Goal: Task Accomplishment & Management: Complete application form

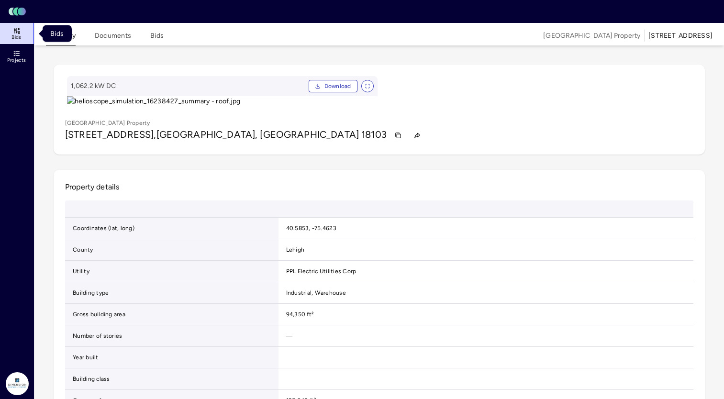
click at [16, 16] on header "Toggle Sidebar Lumen Energy Logo" at bounding box center [362, 11] width 724 height 23
click at [16, 12] on icon at bounding box center [16, 12] width 6 height 8
click at [16, 26] on link "Bids" at bounding box center [17, 33] width 35 height 21
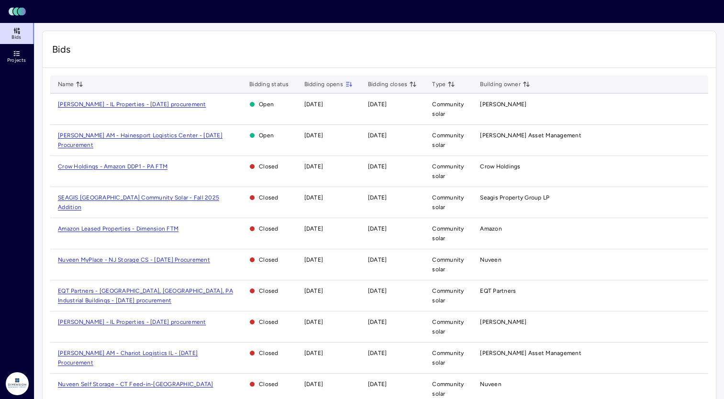
click at [112, 139] on td "[PERSON_NAME] AM - Hainesport Logistics Center - [DATE] Procurement" at bounding box center [145, 140] width 191 height 31
click at [112, 136] on span "[PERSON_NAME] AM - Hainesport Logistics Center - [DATE] Procurement" at bounding box center [140, 140] width 165 height 16
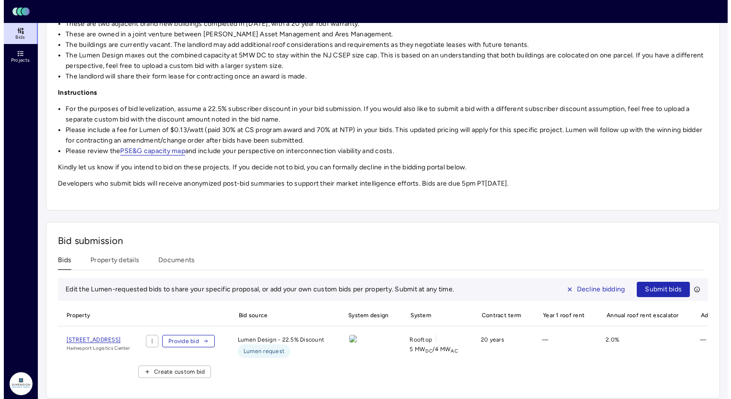
scroll to position [172, 0]
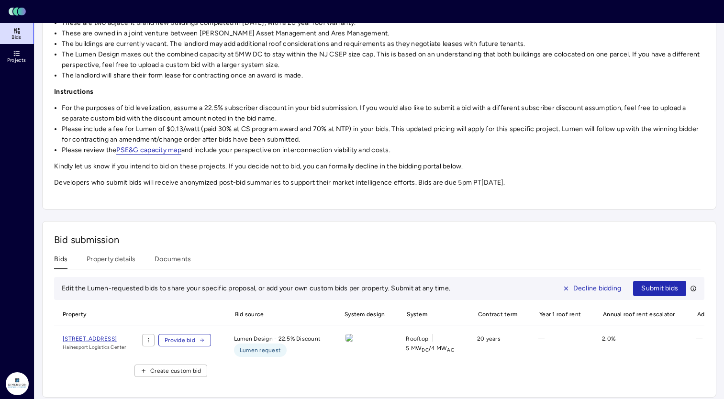
click at [205, 338] on icon "button" at bounding box center [202, 340] width 6 height 6
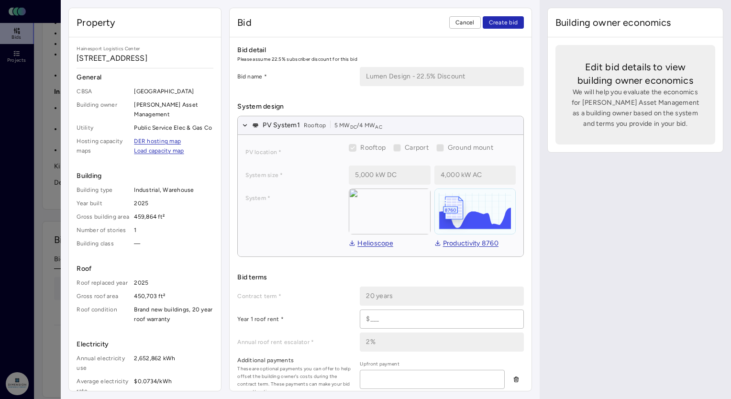
click at [467, 20] on span "Cancel" at bounding box center [464, 23] width 19 height 10
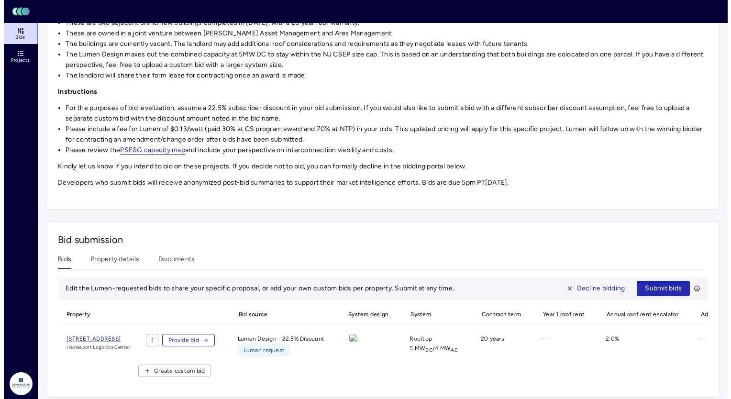
scroll to position [188, 0]
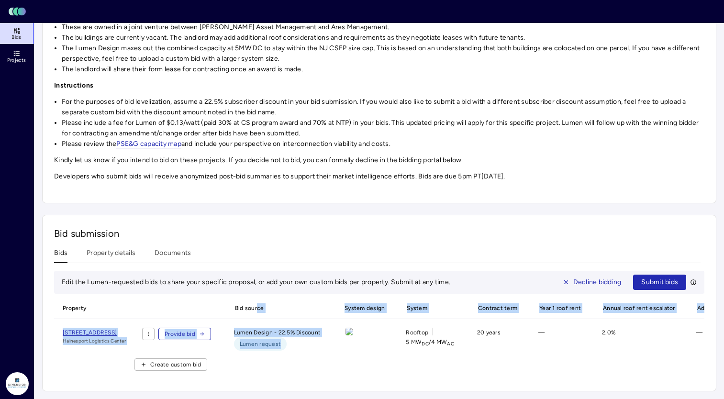
drag, startPoint x: 328, startPoint y: 338, endPoint x: 286, endPoint y: 288, distance: 66.2
click at [286, 298] on div "Property Bid source System design System Contract term Year 1 roof rent Annual …" at bounding box center [379, 339] width 650 height 82
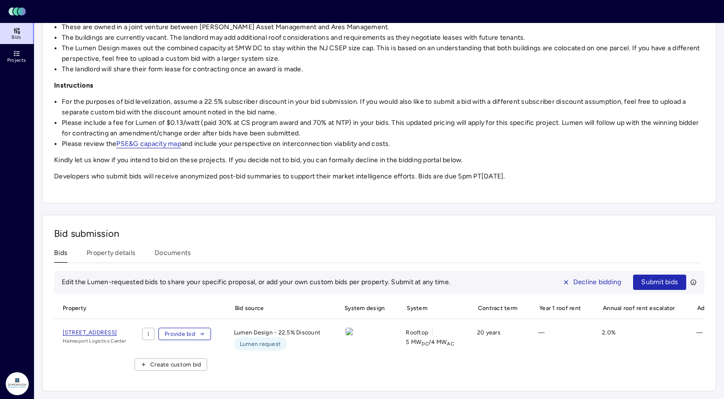
drag, startPoint x: 286, startPoint y: 288, endPoint x: 391, endPoint y: 243, distance: 114.5
click at [391, 248] on div "Bids Property details Documents" at bounding box center [377, 255] width 646 height 15
click at [195, 329] on span "Provide bid" at bounding box center [180, 334] width 31 height 10
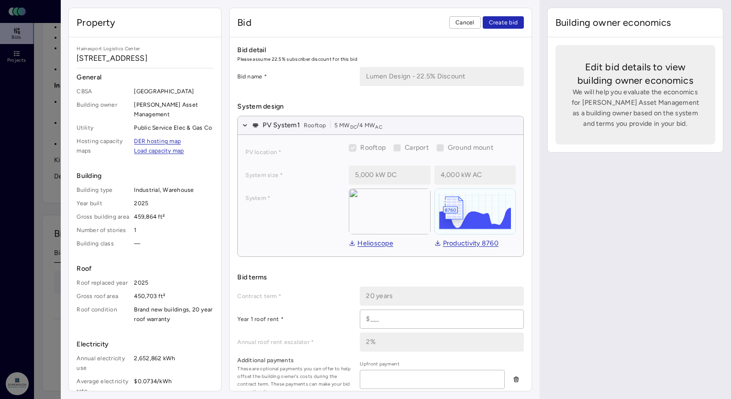
click at [368, 317] on input at bounding box center [441, 319] width 163 height 18
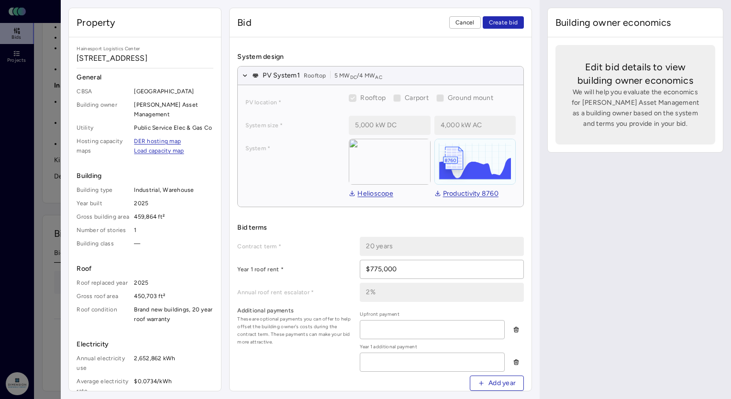
scroll to position [50, 0]
type input "$775,000"
click at [384, 325] on input at bounding box center [432, 329] width 144 height 18
type input "$0"
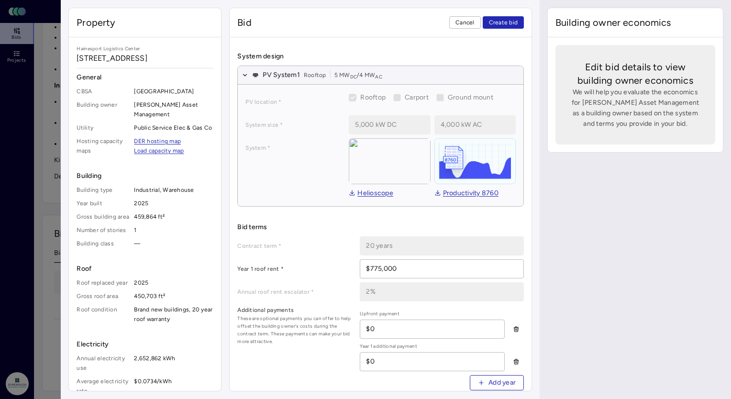
click at [302, 361] on div "Additional payments These are optional payments you can offer to help offset th…" at bounding box center [380, 351] width 287 height 93
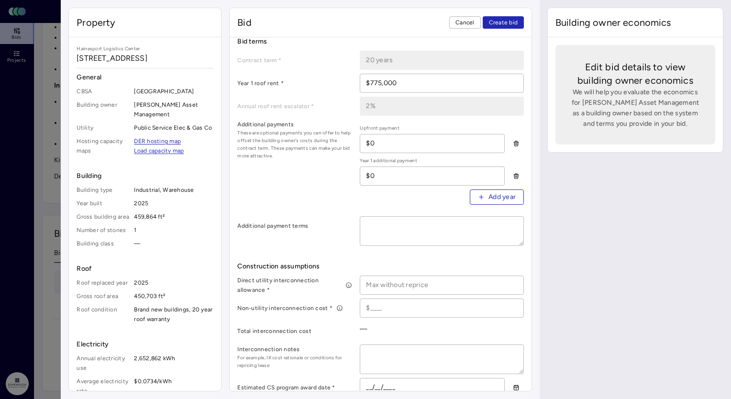
scroll to position [236, 0]
click at [375, 286] on input at bounding box center [441, 285] width 163 height 18
type input "$300,000"
click at [379, 303] on input at bounding box center [441, 308] width 163 height 18
type input "$1"
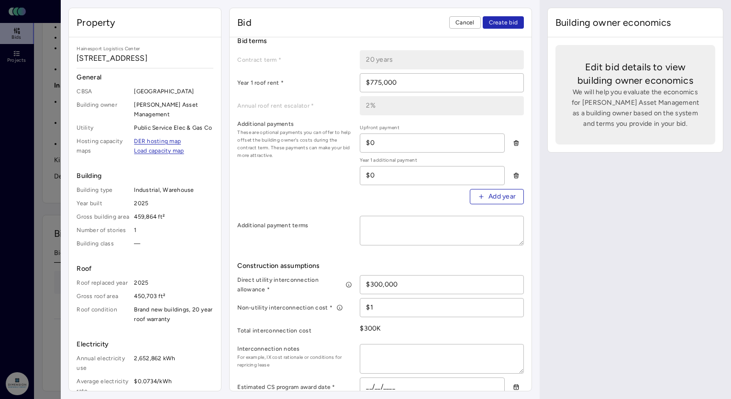
click at [309, 338] on div "Total interconnection cost" at bounding box center [294, 330] width 115 height 19
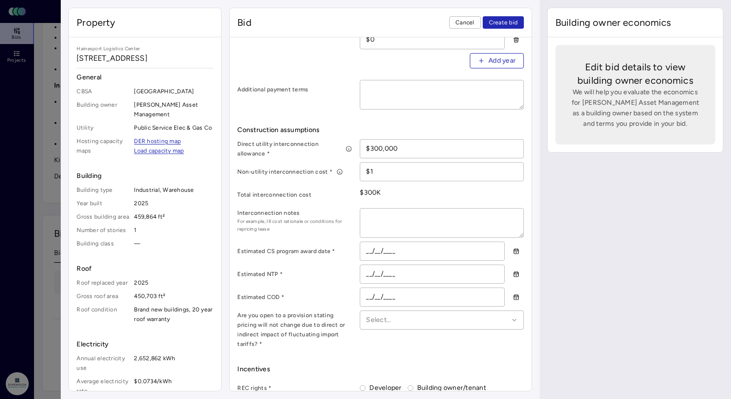
scroll to position [379, 0]
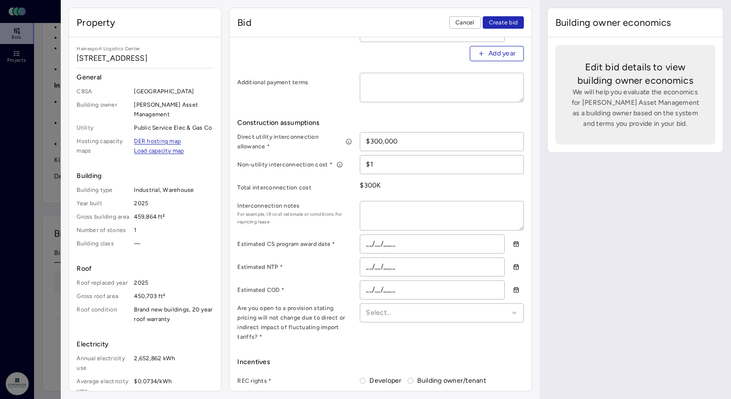
click at [363, 244] on input "__/__/____" at bounding box center [432, 244] width 144 height 18
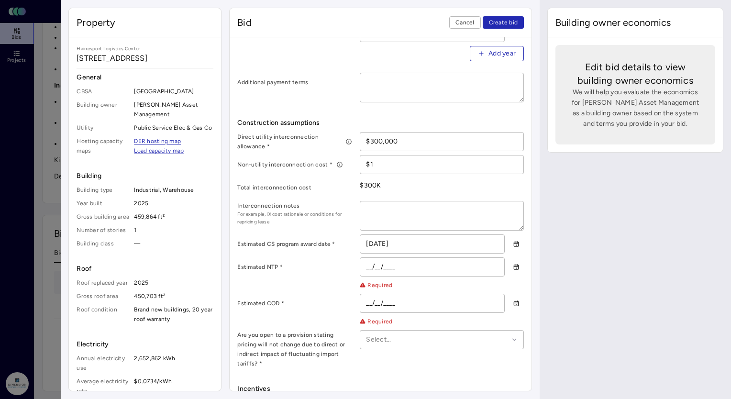
type input "[DATE]"
click at [364, 265] on input "__/__/____" at bounding box center [432, 267] width 144 height 18
click at [498, 25] on span "Create bid" at bounding box center [503, 23] width 29 height 10
click at [368, 262] on input "__/__/____" at bounding box center [432, 267] width 144 height 18
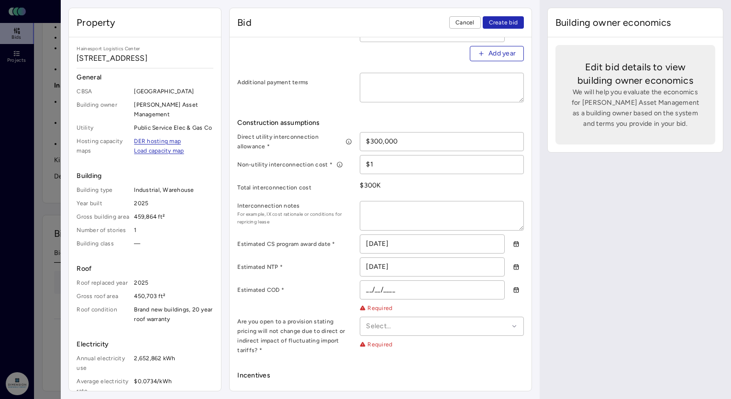
type input "[DATE]"
click at [366, 291] on input "__/__/____" at bounding box center [432, 290] width 144 height 18
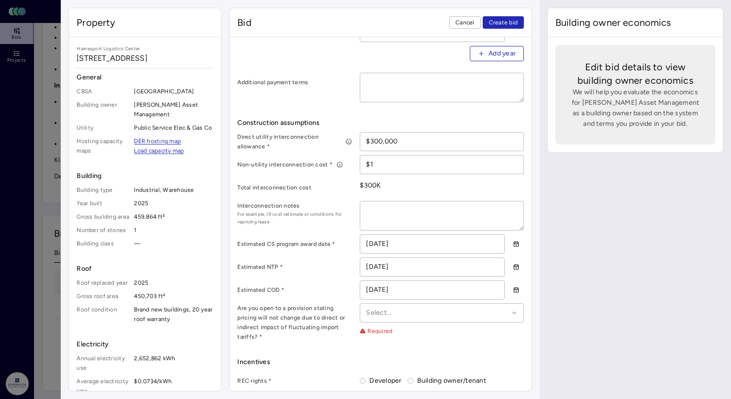
type input "[DATE]"
click at [386, 309] on div at bounding box center [437, 313] width 143 height 11
click at [390, 339] on div "Yes" at bounding box center [442, 342] width 152 height 22
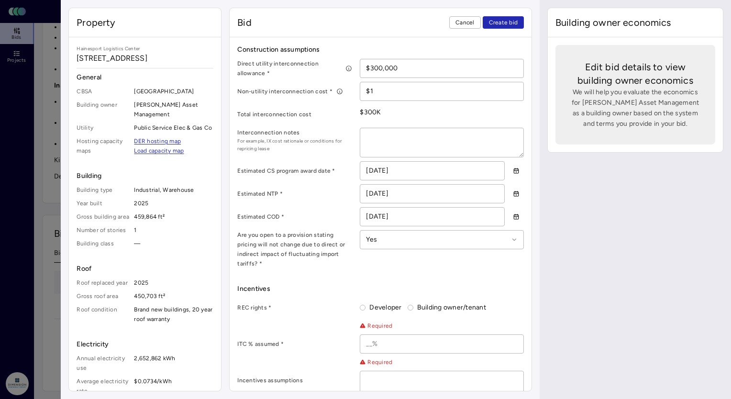
scroll to position [455, 0]
click at [376, 300] on label "Developer" at bounding box center [383, 305] width 36 height 11
click at [365, 302] on button "Developer" at bounding box center [363, 305] width 6 height 6
radio input "true"
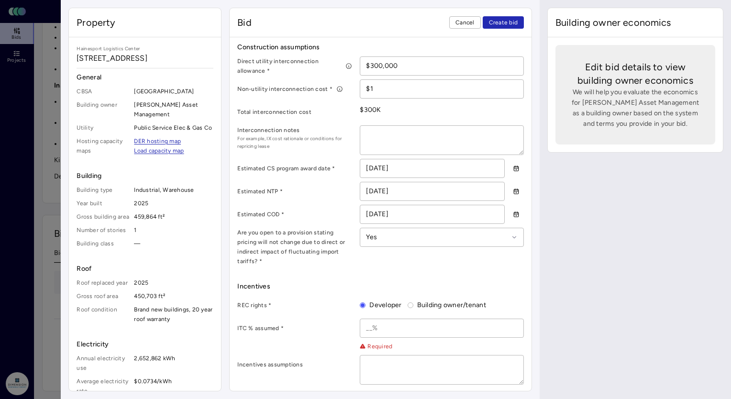
click at [365, 322] on input at bounding box center [441, 328] width 163 height 18
type input "40%"
click at [373, 343] on textarea at bounding box center [441, 356] width 163 height 29
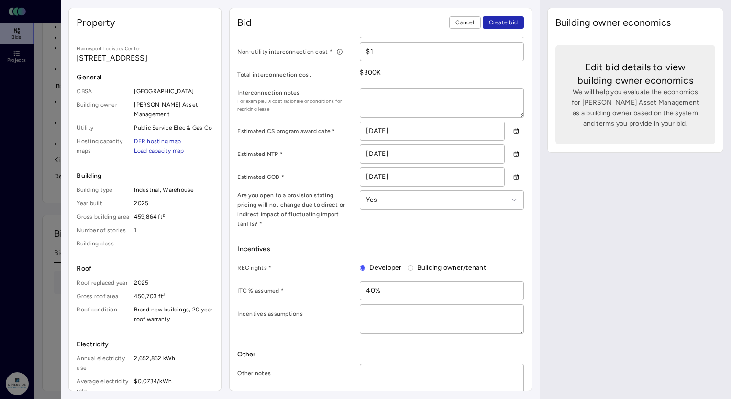
type textarea "x"
type textarea "A"
type textarea "x"
type textarea "As"
type textarea "x"
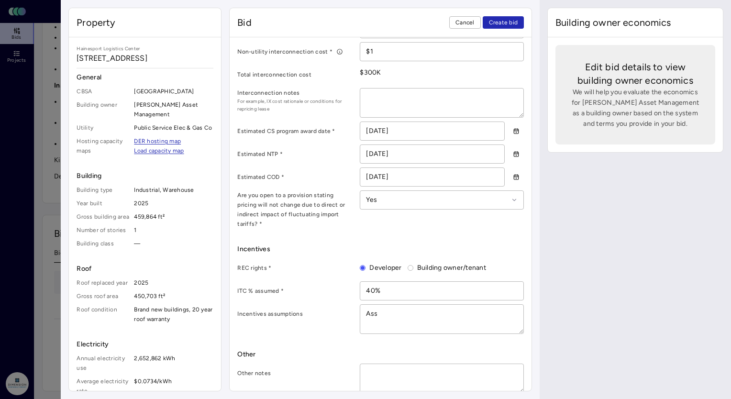
type textarea "Assu"
type textarea "x"
type textarea "Assum"
type textarea "x"
type textarea "Assume"
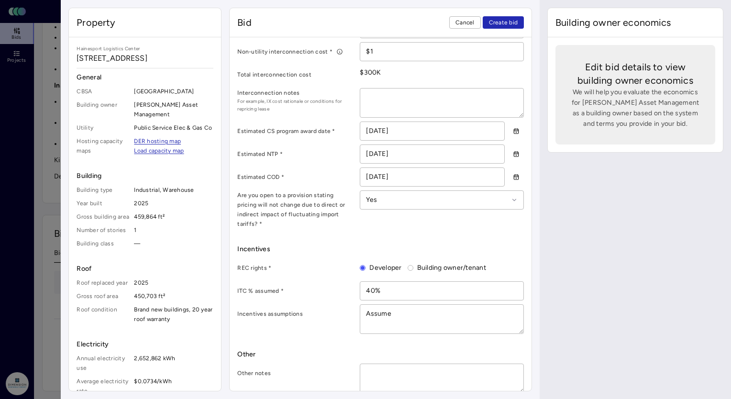
type textarea "x"
type textarea "Assume s"
type textarea "x"
type textarea "Assume"
type textarea "x"
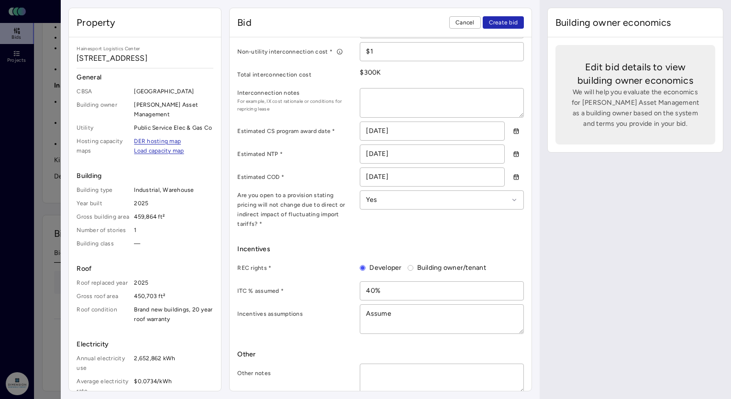
type textarea "Assume"
type textarea "x"
type textarea "Assumes"
type textarea "x"
type textarea "Assumes 10"
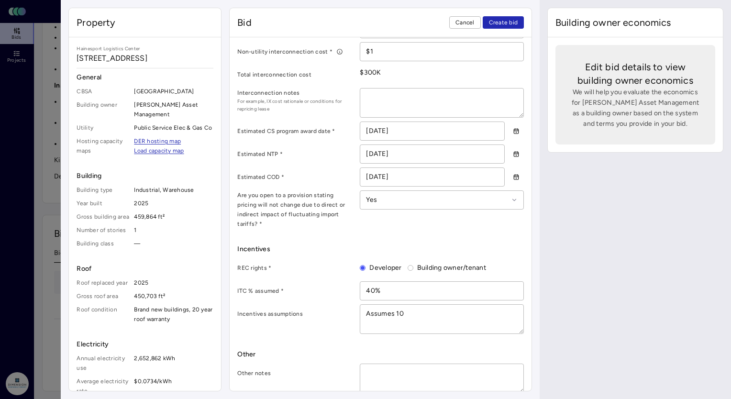
type textarea "x"
type textarea "Assumes 10%"
type textarea "x"
type textarea "Assumes 10% I"
type textarea "x"
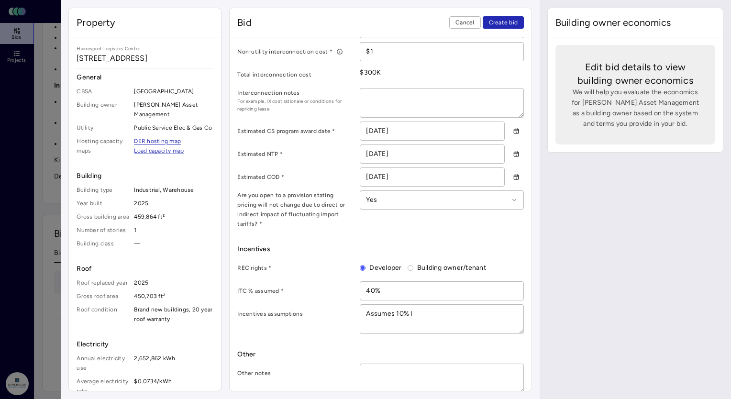
type textarea "Assumes 10% IT"
type textarea "x"
type textarea "Assumes 10% ITC"
type textarea "x"
type textarea "Assumes 10% ITC"
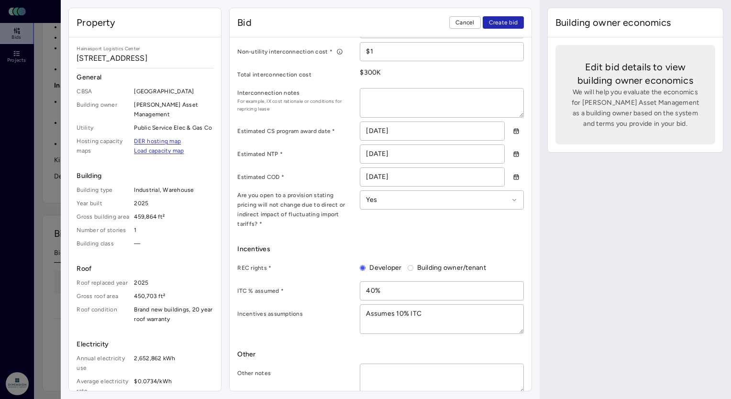
type textarea "x"
type textarea "Assumes 10% ITC a"
type textarea "x"
type textarea "Assumes 10% ITC ad"
type textarea "x"
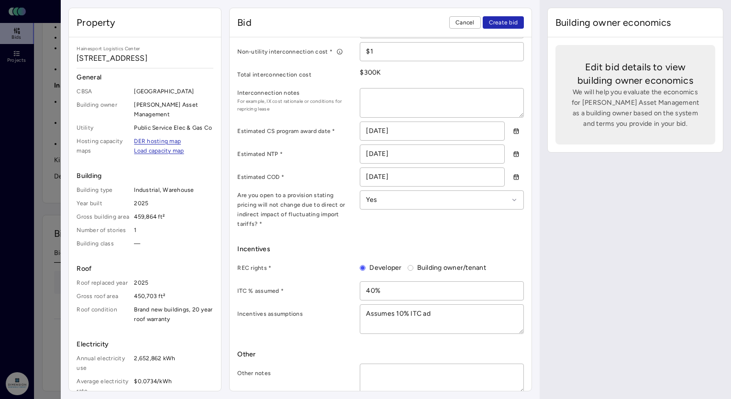
type textarea "Assumes 10% ITC add"
type textarea "x"
type textarea "Assumes 10% ITC adder"
type textarea "x"
type textarea "Assumes 10% ITC adder"
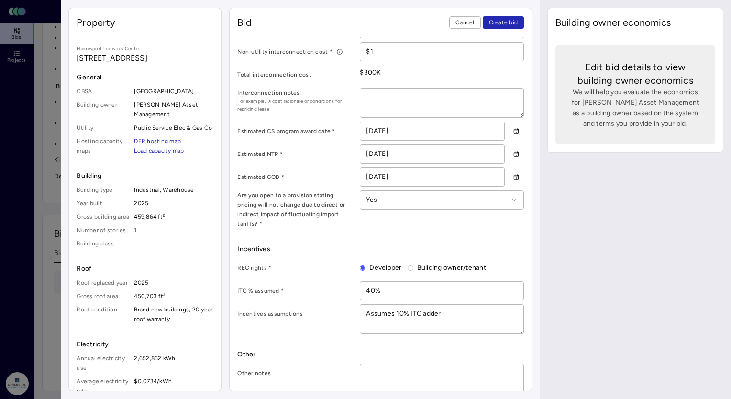
type textarea "x"
type textarea "Assumes 10% ITC adder f"
type textarea "x"
type textarea "Assumes 10% ITC adder fo"
type textarea "x"
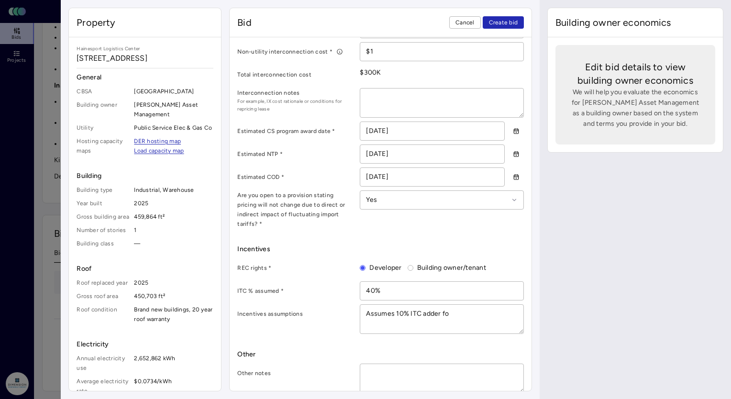
type textarea "Assumes 10% ITC adder for"
type textarea "x"
type textarea "Assumes 10% ITC adder for"
type textarea "x"
type textarea "Assumes 10% ITC adder for d"
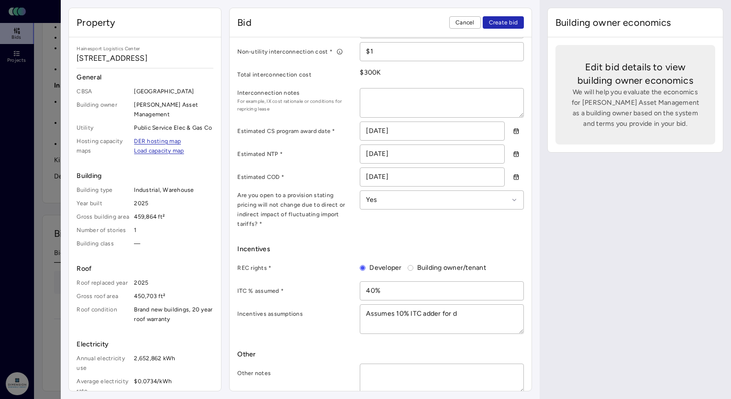
type textarea "x"
type textarea "Assumes 10% ITC adder for do"
type textarea "x"
type textarea "Assumes 10% ITC adder for dom"
type textarea "x"
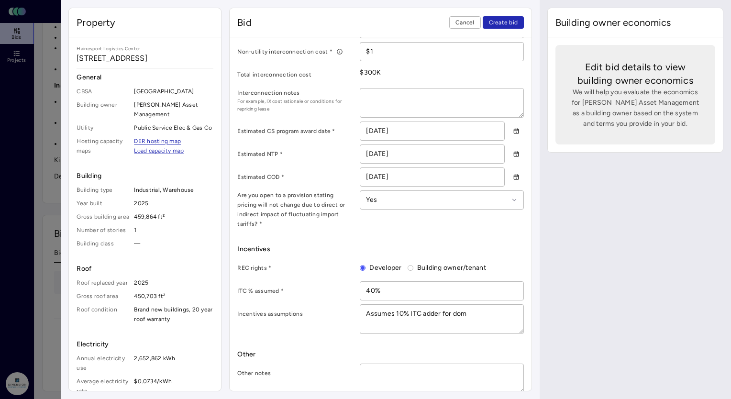
type textarea "Assumes 10% ITC adder for dome"
type textarea "x"
type textarea "Assumes 10% ITC adder for domes"
type textarea "x"
type textarea "Assumes 10% ITC adder for domest"
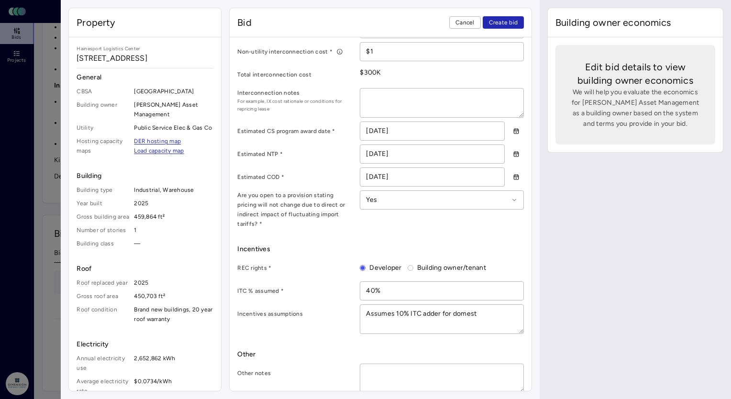
type textarea "x"
type textarea "Assumes 10% ITC adder for domesti"
type textarea "x"
type textarea "Assumes 10% ITC adder for domestic"
type textarea "x"
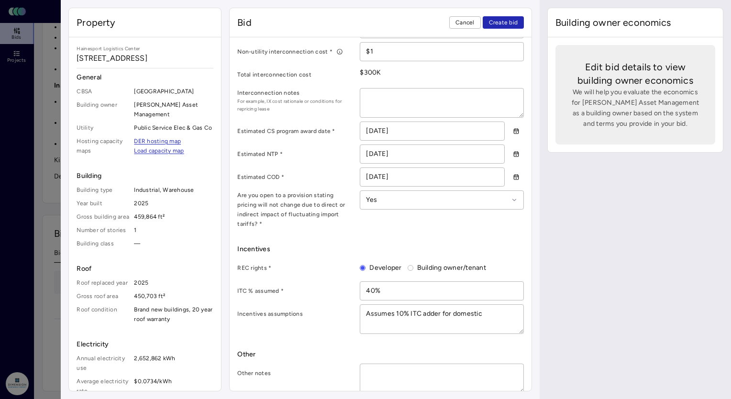
type textarea "Assumes 10% ITC adder for domestic"
type textarea "x"
type textarea "Assumes 10% ITC adder for domestic co"
type textarea "x"
type textarea "Assumes 10% ITC adder for domestic con"
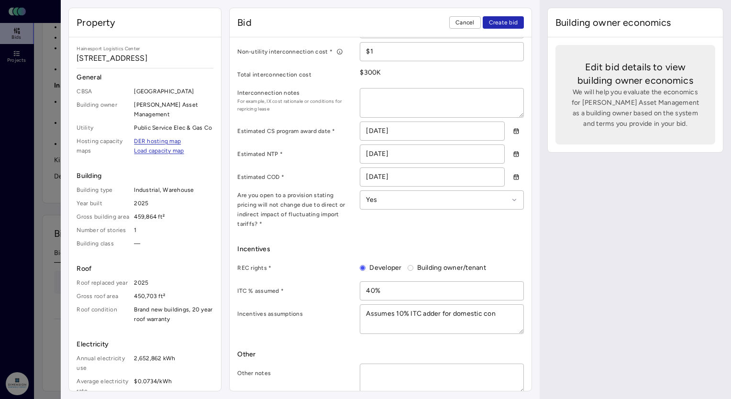
type textarea "x"
type textarea "Assumes 10% ITC adder for domestic cont"
type textarea "x"
type textarea "Assumes 10% ITC adder for domestic [PERSON_NAME]"
type textarea "x"
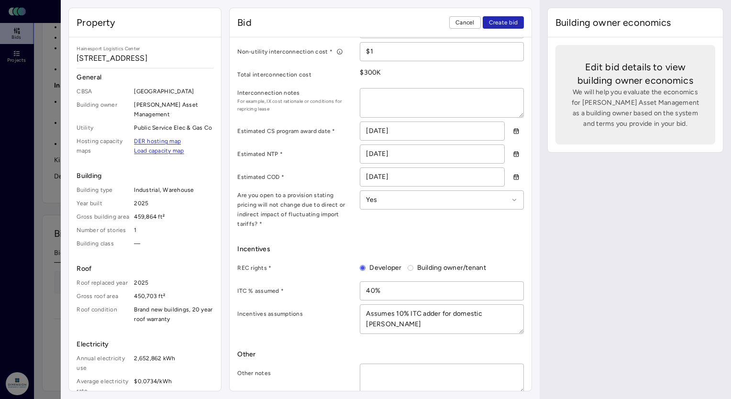
type textarea "Assumes 10% ITC adder for domestic conten"
type textarea "x"
type textarea "Assumes 10% ITC adder for domestic content"
type textarea "x"
type textarea "Assumes 10% ITC adder for domestic content."
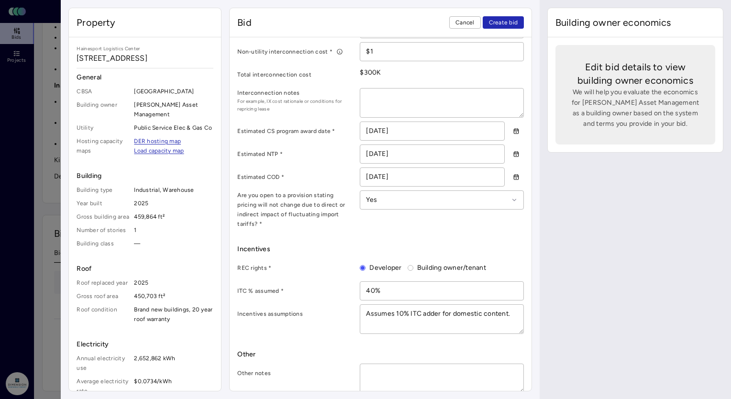
type textarea "x"
type textarea "Assumes 10% ITC adder for domestic content. W"
type textarea "x"
type textarea "Assumes 10% ITC adder for domestic content. We"
type textarea "x"
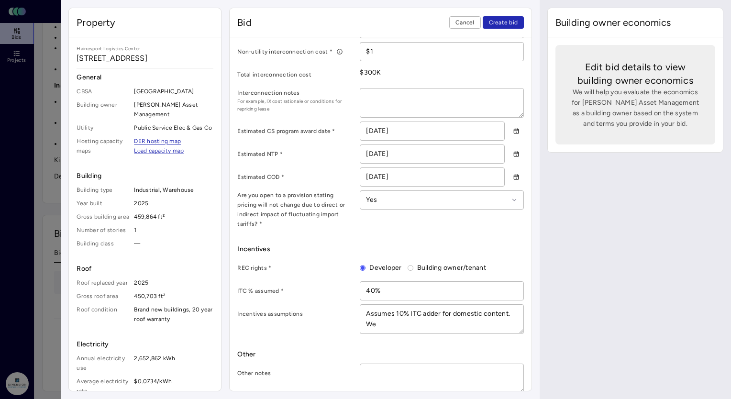
type textarea "Assumes 10% ITC adder for domestic content. We"
type textarea "x"
type textarea "Assumes 10% ITC adder for domestic content. We a"
type textarea "x"
type textarea "Assumes 10% ITC adder for domestic content. We ar"
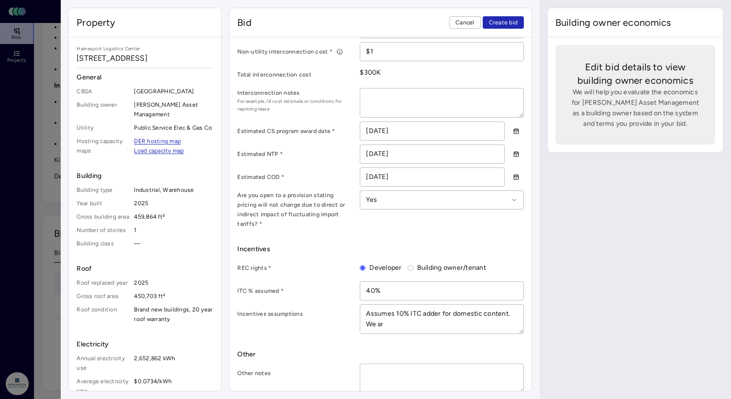
type textarea "x"
type textarea "Assumes 10% ITC adder for domestic content. We are"
type textarea "x"
type textarea "Assumes 10% ITC adder for domestic content. We are"
type textarea "x"
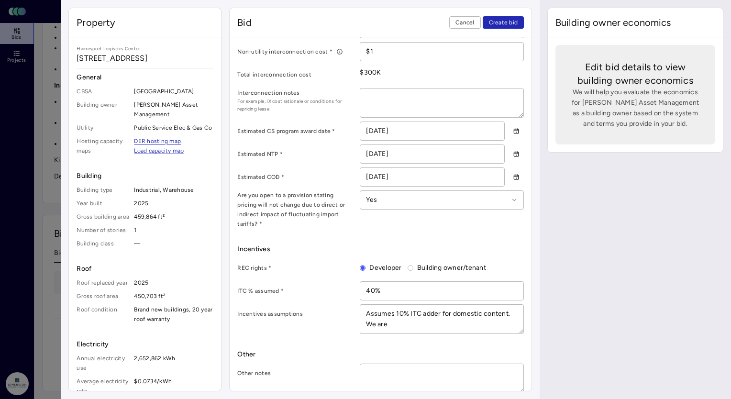
type textarea "Assumes 10% ITC adder for domestic content. We are c"
type textarea "x"
type textarea "Assumes 10% ITC adder for domestic content. We are co"
type textarea "x"
type textarea "Assumes 10% ITC adder for domestic content. We are con"
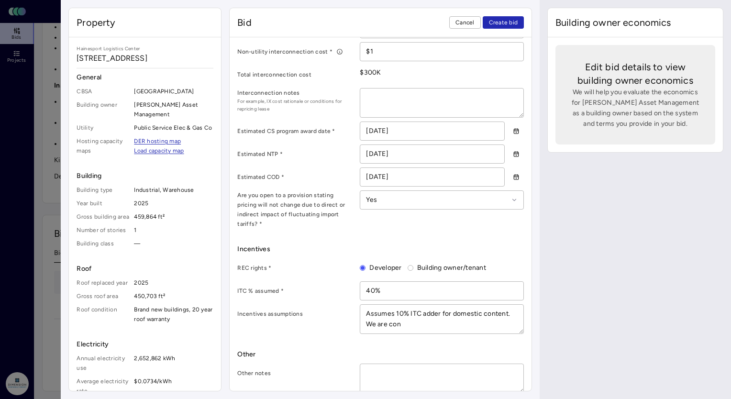
type textarea "x"
type textarea "Assumes 10% ITC adder for domestic content. We are cond"
type textarea "x"
type textarea "Assumes 10% ITC adder for domestic content. We are con"
type textarea "x"
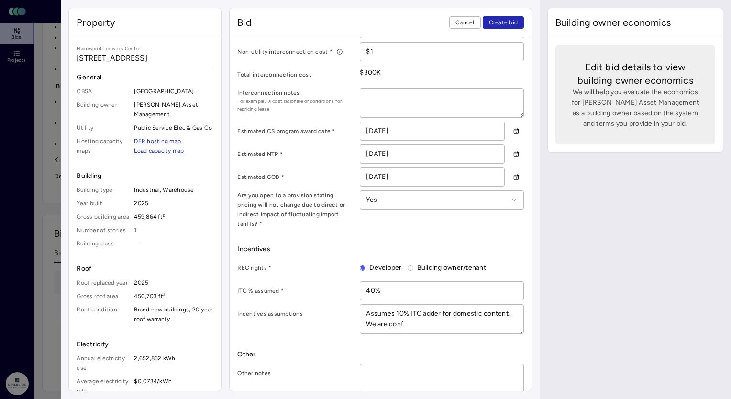
type textarea "Assumes 10% ITC adder for domestic content. We are confi"
type textarea "x"
type textarea "Assumes 10% ITC adder for domestic content. We are confid"
type textarea "x"
type textarea "Assumes 10% ITC adder for domestic content. We are confide"
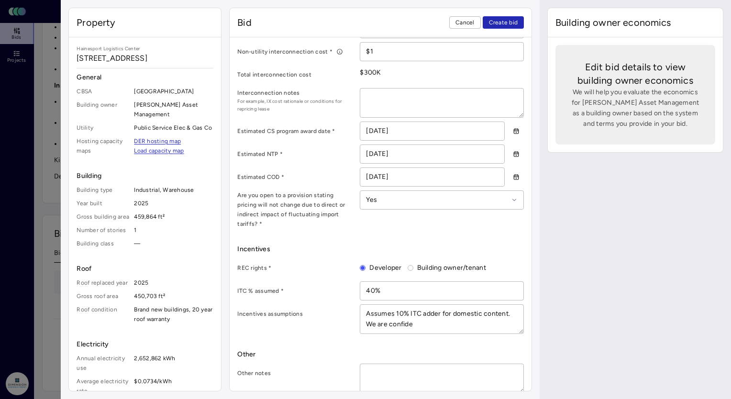
type textarea "x"
type textarea "Assumes 10% ITC adder for domestic content. We are confiden"
type textarea "x"
type textarea "Assumes 10% ITC adder for domestic content. We are confident"
type textarea "x"
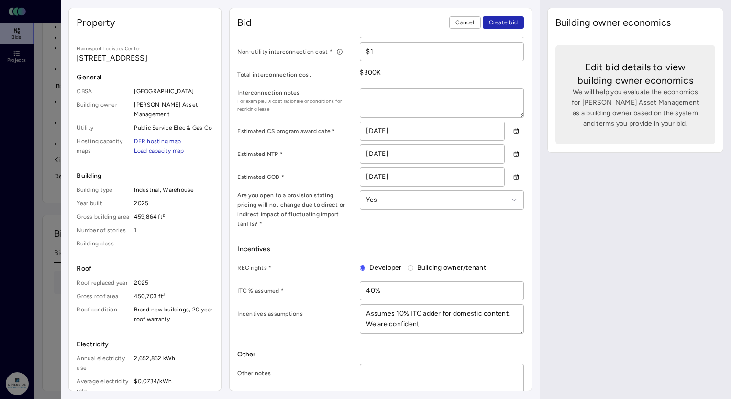
type textarea "Assumes 10% ITC adder for domestic content. We are confident"
type textarea "x"
type textarea "Assumes 10% ITC adder for domestic content. We are confident w"
type textarea "x"
type textarea "Assumes 10% ITC adder for domestic content. We are confident we"
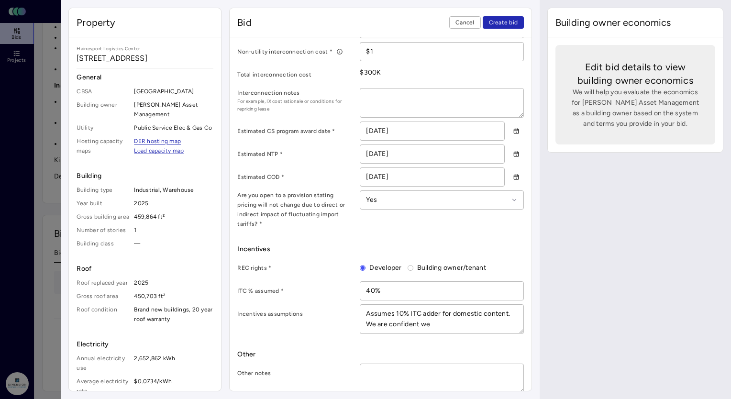
type textarea "x"
type textarea "Assumes 10% ITC adder for domestic content. We are confident we"
type textarea "x"
type textarea "Assumes 10% ITC adder for domestic content. We are confident we wi"
type textarea "x"
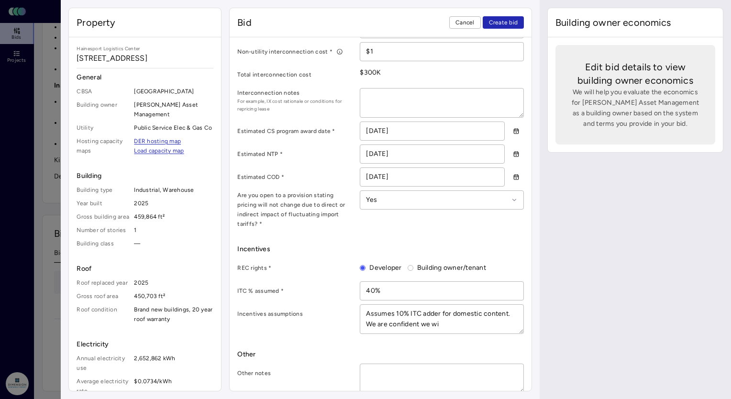
type textarea "Assumes 10% ITC adder for domestic content. We are confident we wil"
type textarea "x"
type textarea "Assumes 10% ITC adder for domestic content. We are confident we will"
type textarea "x"
type textarea "Assumes 10% ITC adder for domestic content. We are confident we will"
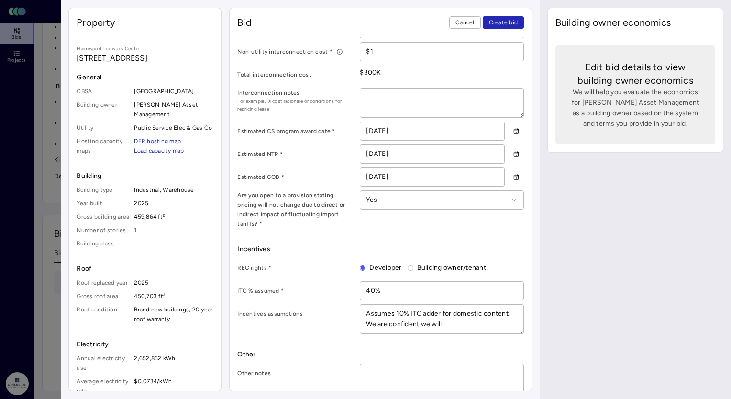
type textarea "x"
type textarea "Assumes 10% ITC adder for domestic content. We are confident we will b"
type textarea "x"
type textarea "Assumes 10% ITC adder for domestic content. We are confident we will be"
type textarea "x"
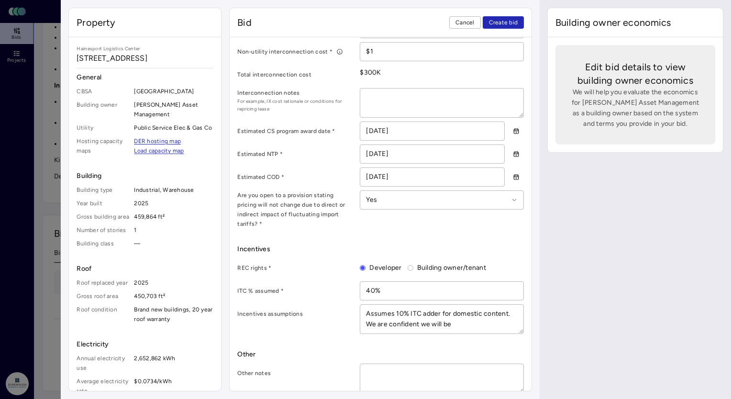
type textarea "Assumes 10% ITC adder for domestic content. We are confident we will be"
type textarea "x"
type textarea "Assumes 10% ITC adder for domestic content. We are confident we will be a"
type textarea "x"
type textarea "Assumes 10% ITC adder for domestic content. We are confident we will be ab"
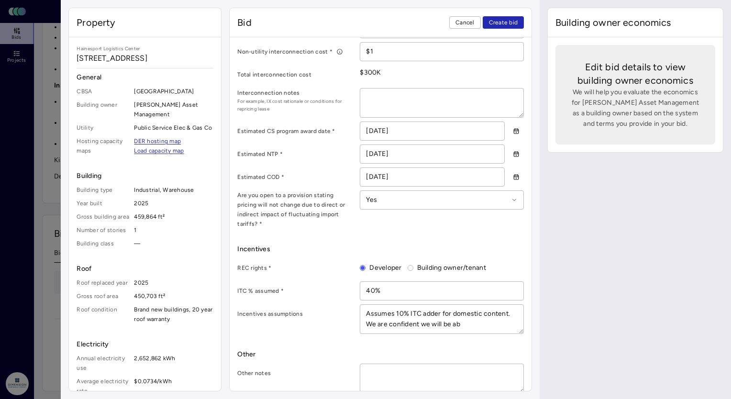
type textarea "x"
type textarea "Assumes 10% ITC adder for domestic content. We are confident we will be abl"
type textarea "x"
type textarea "Assumes 10% ITC adder for domestic content. We are confident we will be able"
type textarea "x"
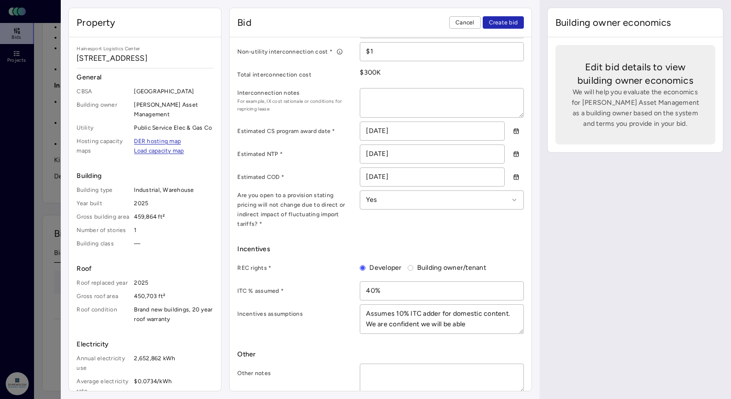
type textarea "Assumes 10% ITC adder for domestic content. We are confident we will be able"
type textarea "x"
type textarea "Assumes 10% ITC adder for domestic content. We are confident we will be able t"
type textarea "x"
type textarea "Assumes 10% ITC adder for domestic content. We are confident we will be able to"
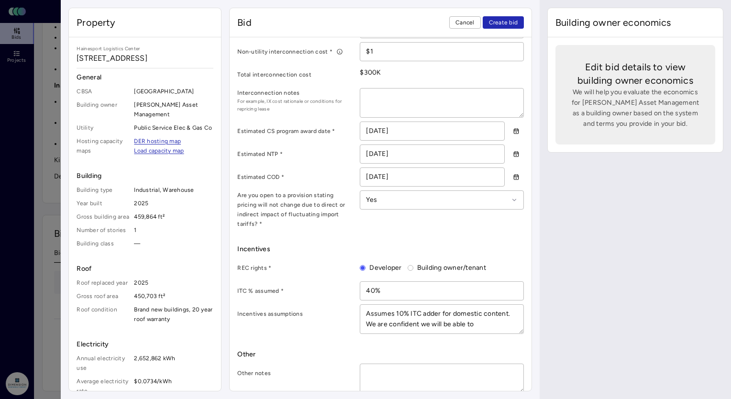
type textarea "x"
type textarea "Assumes 10% ITC adder for domestic content. We are confident we will be able to…"
type textarea "x"
type textarea "Assumes 10% ITC adder for domestic content. We are confident we will be able to…"
type textarea "x"
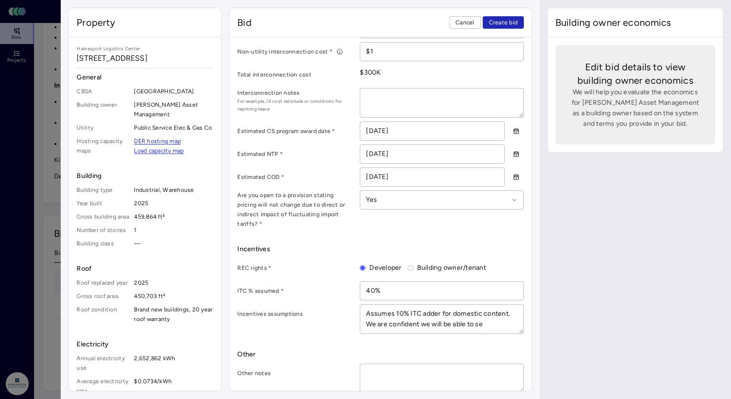
type textarea "Assumes 10% ITC adder for domestic content. We are confident we will be able to…"
type textarea "x"
type textarea "Assumes 10% ITC adder for domestic content. We are confident we will be able to…"
type textarea "x"
type textarea "Assumes 10% ITC adder for domestic content. We are confident we will be able to…"
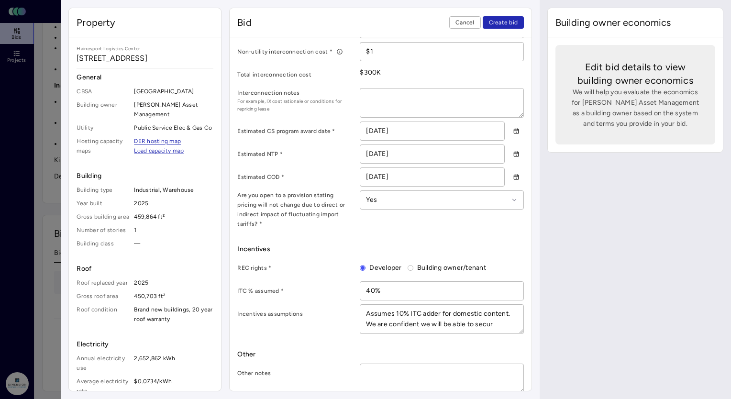
type textarea "x"
type textarea "Assumes 10% ITC adder for domestic content. We are confident we will be able to…"
type textarea "x"
type textarea "Assumes 10% ITC adder for domestic content. We are confident we will be able to…"
type textarea "x"
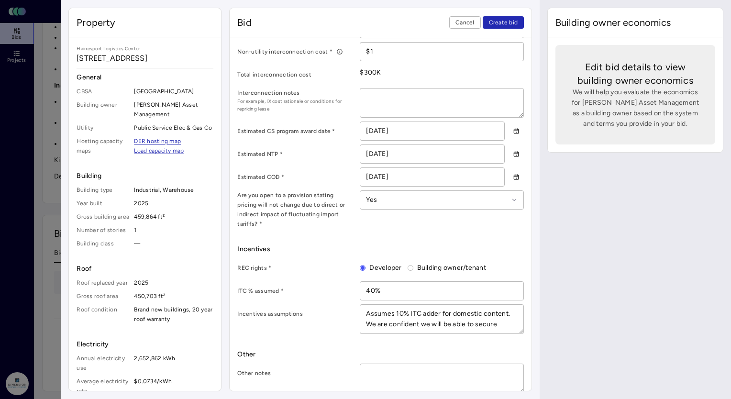
type textarea "Assumes 10% ITC adder for domestic content. We are confident we will be able to…"
type textarea "x"
type textarea "Assumes 10% ITC adder for domestic content. We are confident we will be able to…"
type textarea "x"
type textarea "Assumes 10% ITC adder for domestic content. We are confident we will be able to…"
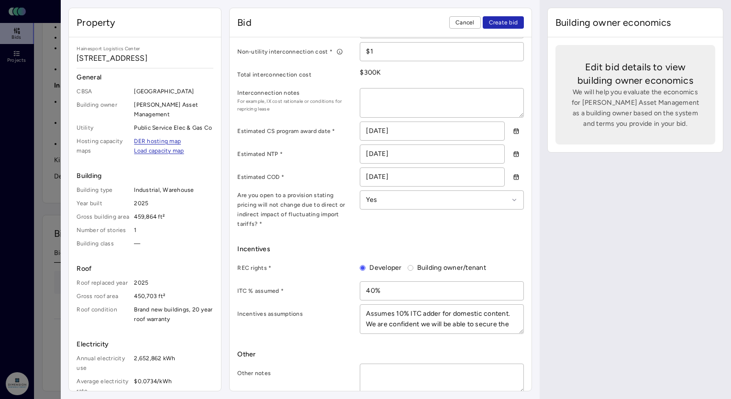
type textarea "x"
type textarea "Assumes 10% ITC adder for domestic content. We are confident we will be able to…"
type textarea "x"
type textarea "Assumes 10% ITC adder for domestic content. We are confident we will be able to…"
type textarea "x"
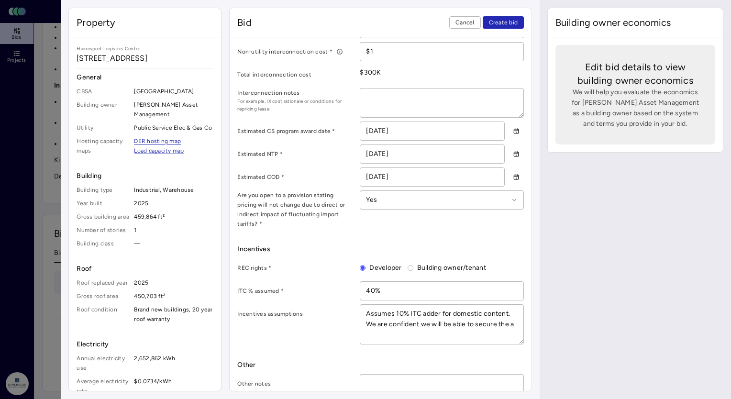
type textarea "Assumes 10% ITC adder for domestic content. We are confident we will be able to…"
type textarea "x"
type textarea "Assumes 10% ITC adder for domestic content. We are confident we will be able to…"
type textarea "x"
type textarea "Assumes 10% ITC adder for domestic content. We are confident we will be able to…"
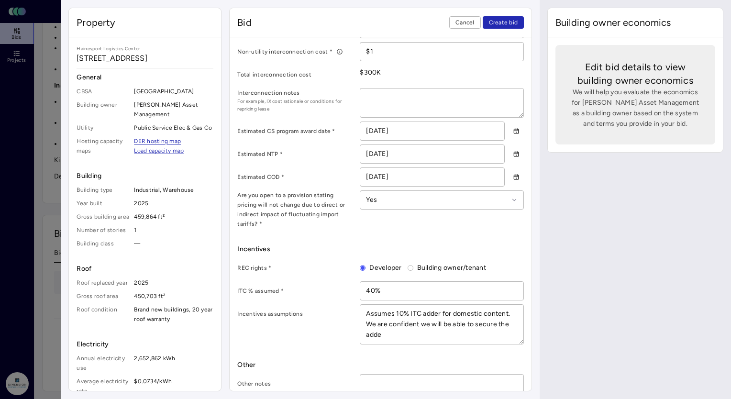
type textarea "x"
type textarea "Assumes 10% ITC adder for domestic content. We are confident we will be able to…"
type textarea "x"
type textarea "Assumes 10% ITC adder for domestic content. We are confident we will be able to…"
type textarea "x"
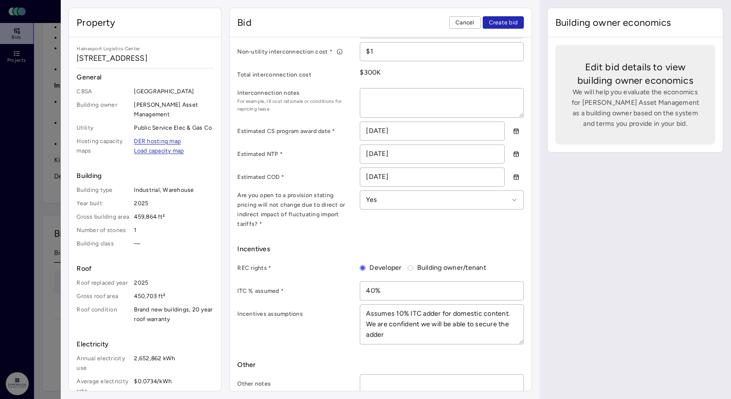
type textarea "Assumes 10% ITC adder for domestic content. We are confident we will be able to…"
type textarea "x"
type textarea "Assumes 10% ITC adder for domestic content. We are confident we will be able to…"
type textarea "x"
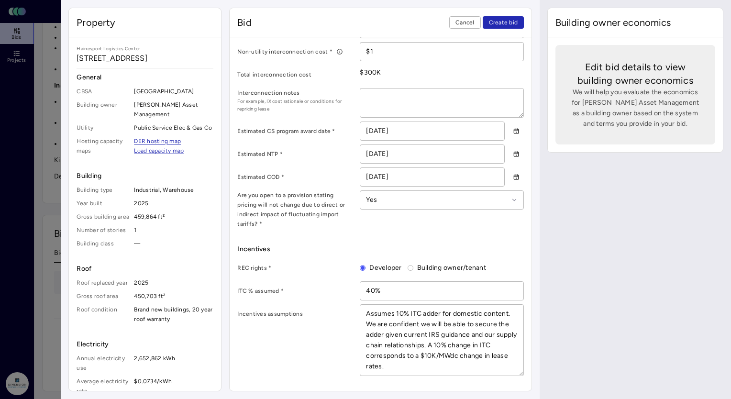
scroll to position [6, 0]
click at [400, 363] on textarea "Assumes 10% ITC adder for domestic content. We are confident we will be able to…" at bounding box center [441, 351] width 163 height 92
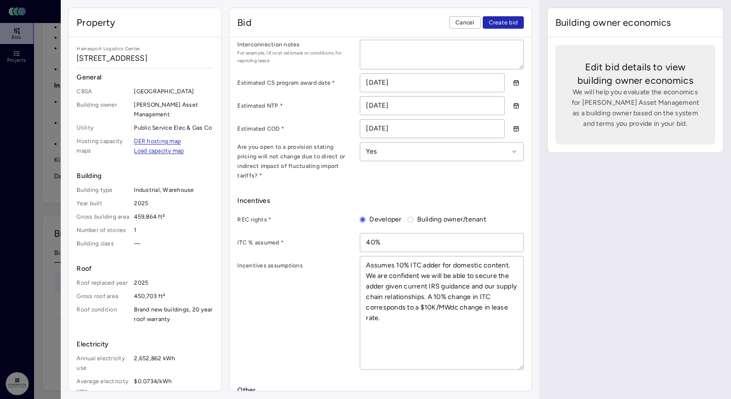
scroll to position [541, 0]
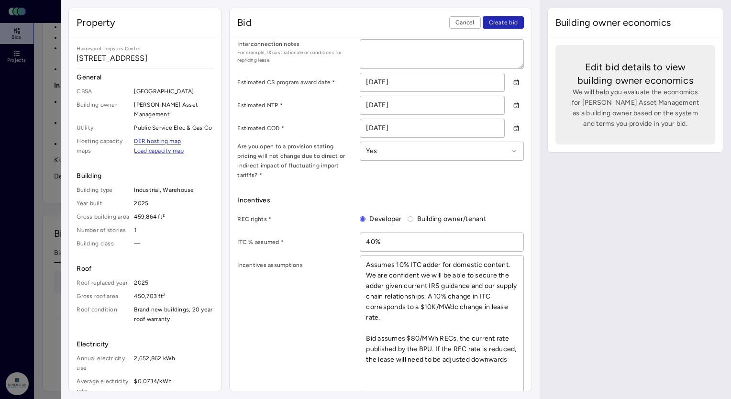
click at [333, 360] on div "Incentives assumptions Assumes 10% ITC adder for domestic content. We are confi…" at bounding box center [380, 327] width 287 height 145
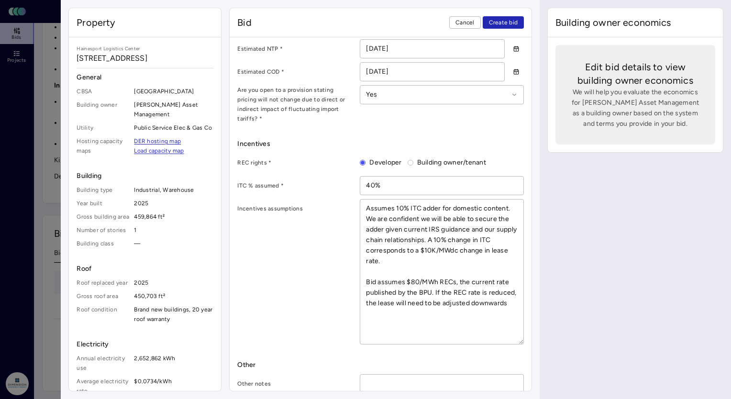
scroll to position [599, 0]
click at [399, 319] on textarea "Assumes 10% ITC adder for domestic content. We are confident we will be able to…" at bounding box center [441, 270] width 163 height 144
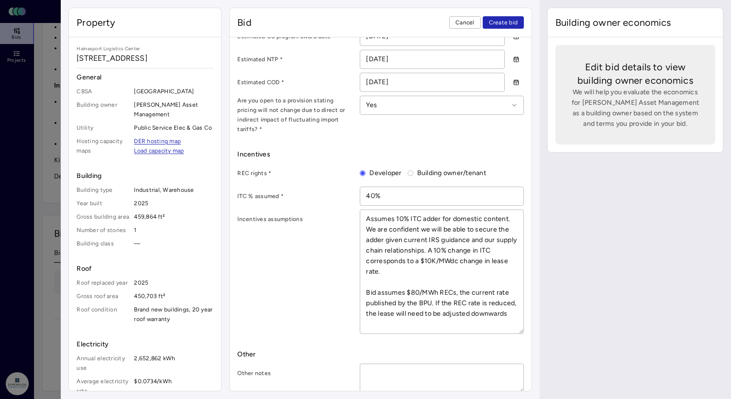
click at [387, 365] on textarea at bounding box center [441, 378] width 163 height 29
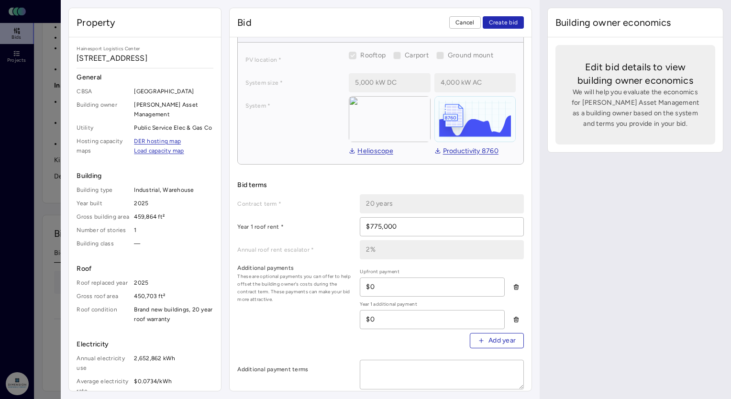
scroll to position [92, 0]
click at [500, 22] on span "Create bid" at bounding box center [503, 23] width 29 height 10
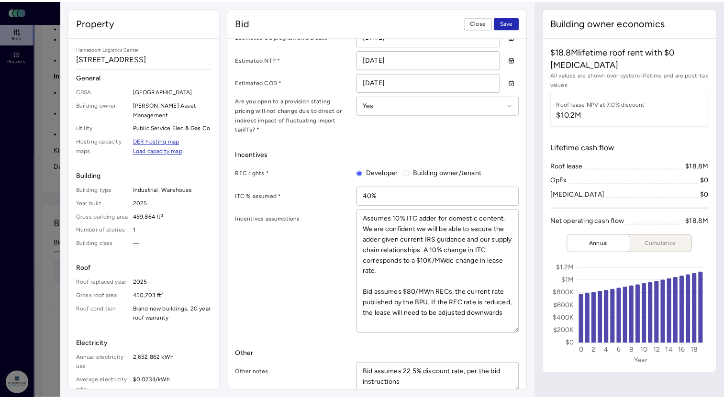
scroll to position [11, 0]
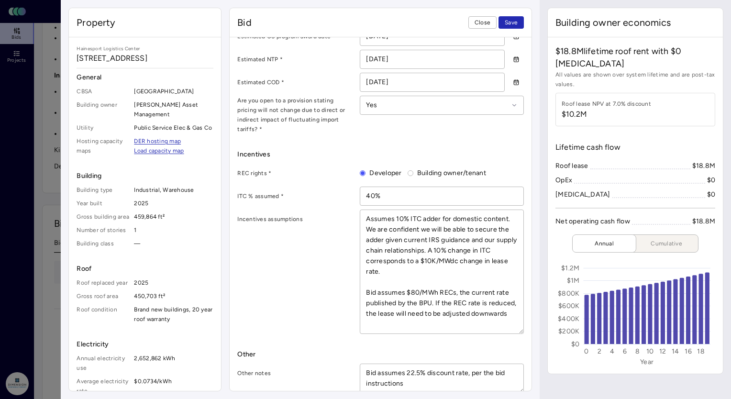
click at [510, 22] on span "Save" at bounding box center [511, 23] width 13 height 10
click at [293, 118] on label "Are you open to a provision stating pricing will not change due to direct or in…" at bounding box center [294, 115] width 115 height 38
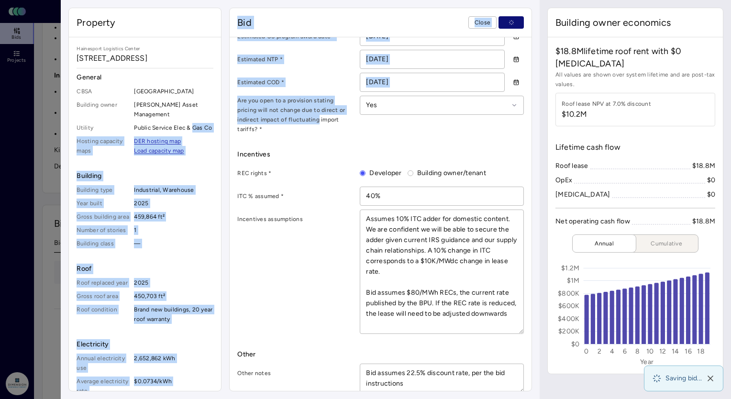
drag, startPoint x: 293, startPoint y: 118, endPoint x: 217, endPoint y: 129, distance: 76.9
click at [217, 129] on div "Property [GEOGRAPHIC_DATA] [STREET_ADDRESS] General CBSA Burlington Building ow…" at bounding box center [300, 199] width 479 height 399
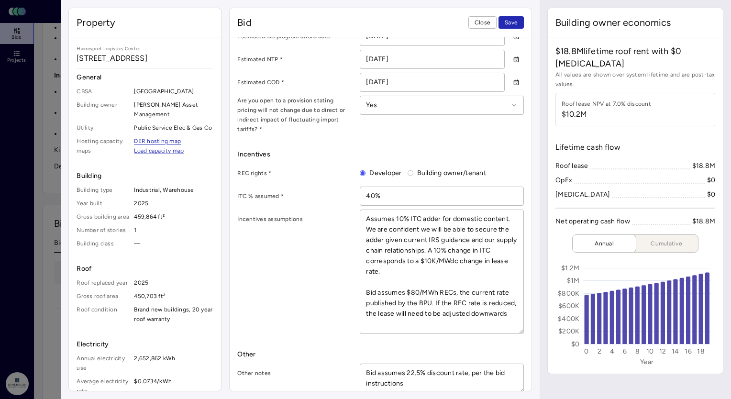
click at [12, 80] on div at bounding box center [365, 199] width 731 height 399
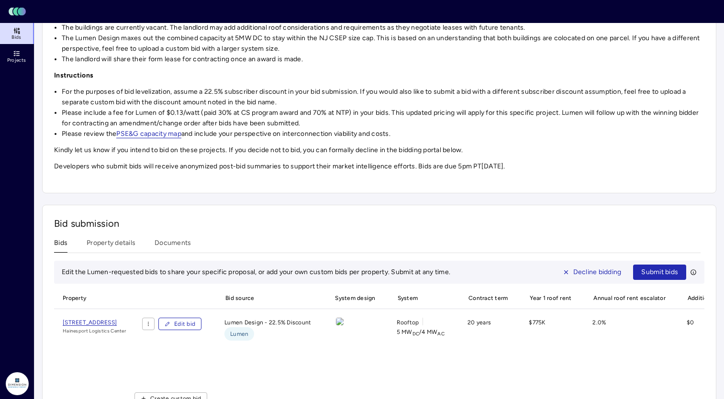
click at [16, 25] on link "Bids" at bounding box center [17, 33] width 35 height 21
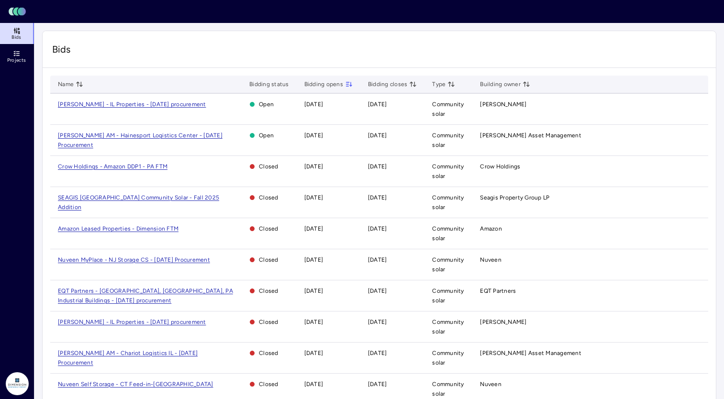
click at [130, 166] on span "Crow Holdings - Amazon DDP1 - PA FTM" at bounding box center [113, 166] width 110 height 7
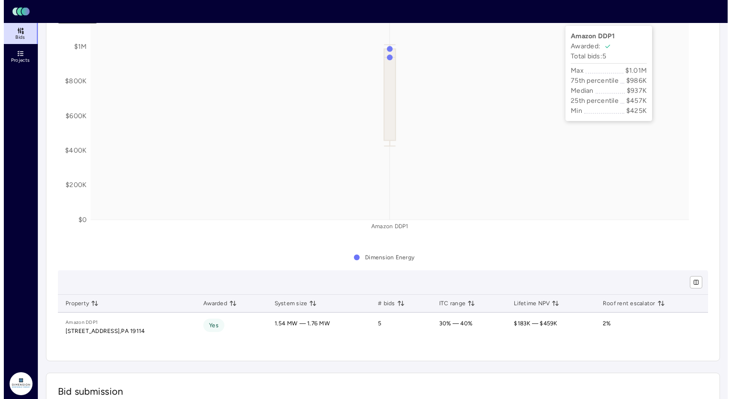
scroll to position [716, 0]
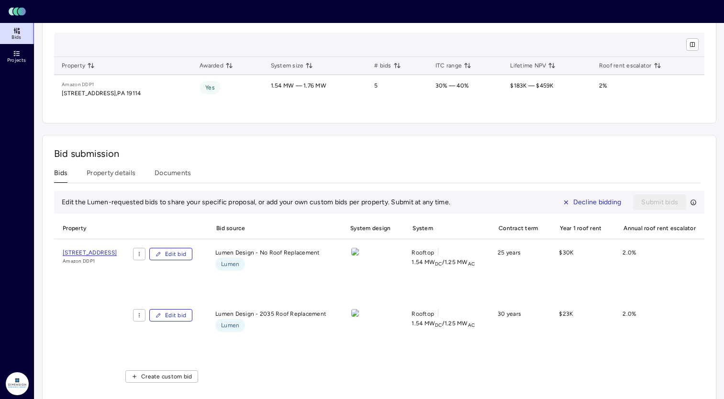
click at [186, 256] on span "Edit bid" at bounding box center [175, 254] width 21 height 10
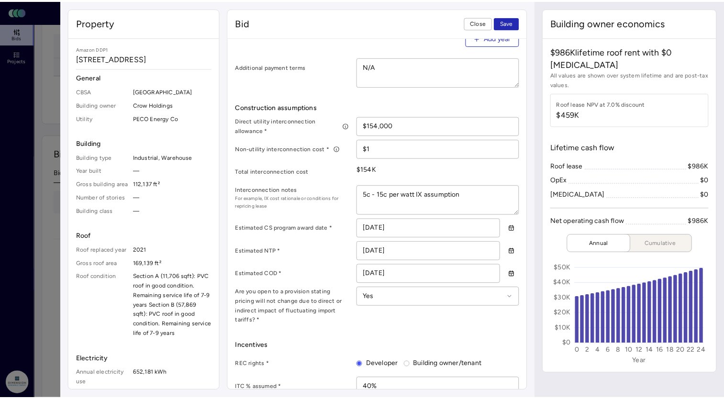
scroll to position [405, 0]
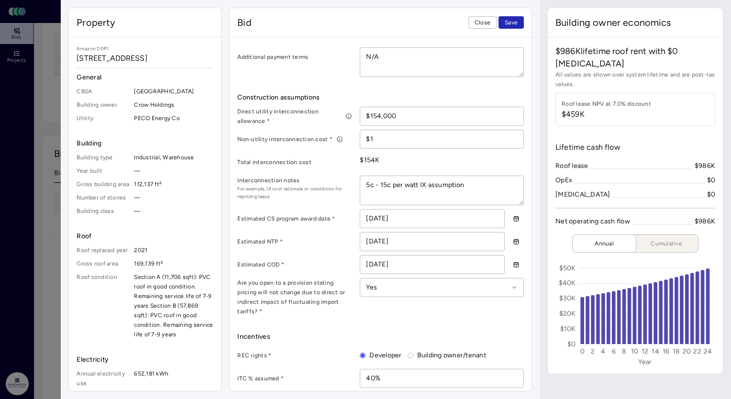
click at [20, 135] on div at bounding box center [365, 199] width 731 height 399
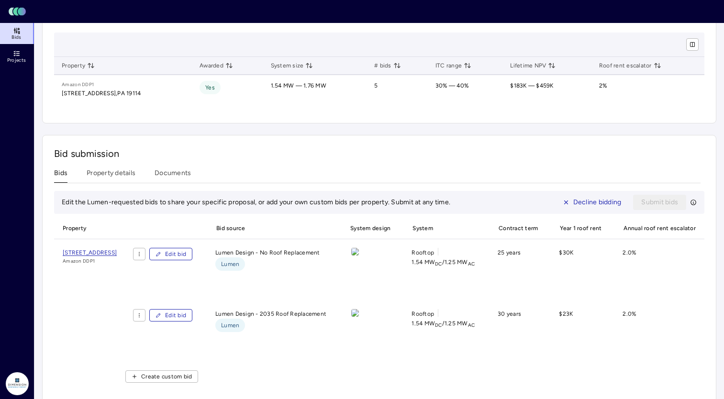
click at [14, 12] on icon at bounding box center [16, 12] width 6 height 8
click at [20, 37] on span "Bids" at bounding box center [16, 37] width 10 height 6
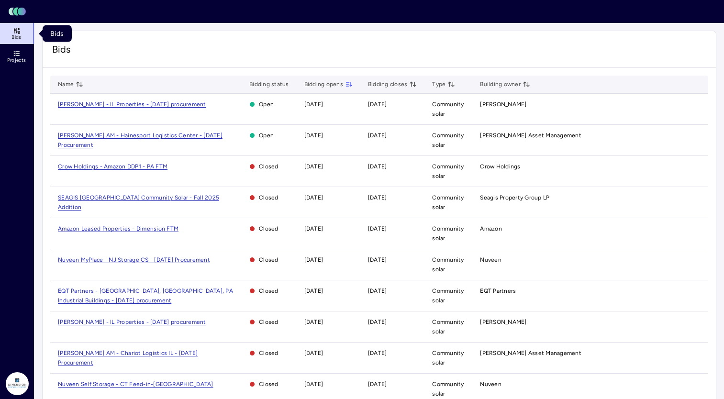
click at [140, 132] on td "[PERSON_NAME] AM - Hainesport Logistics Center - [DATE] Procurement" at bounding box center [145, 140] width 191 height 31
click at [140, 137] on span "[PERSON_NAME] AM - Hainesport Logistics Center - [DATE] Procurement" at bounding box center [140, 140] width 165 height 16
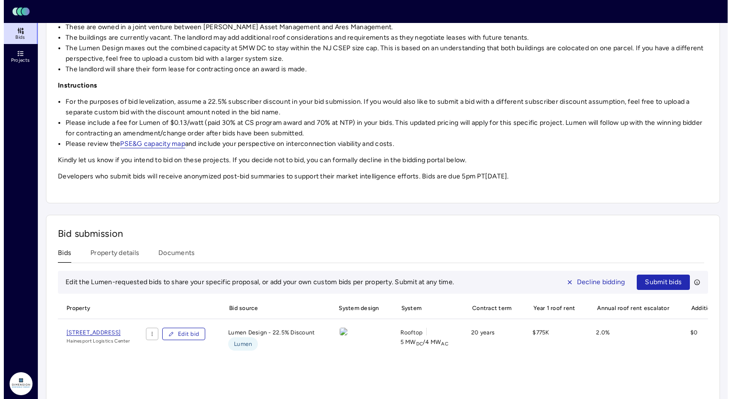
scroll to position [229, 0]
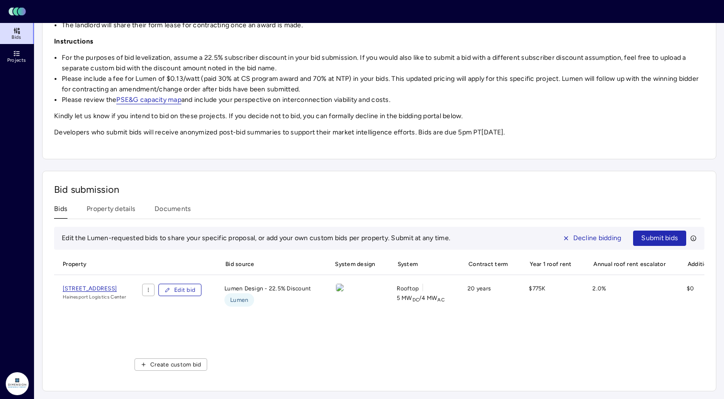
click at [199, 288] on button "Edit bid" at bounding box center [179, 290] width 43 height 12
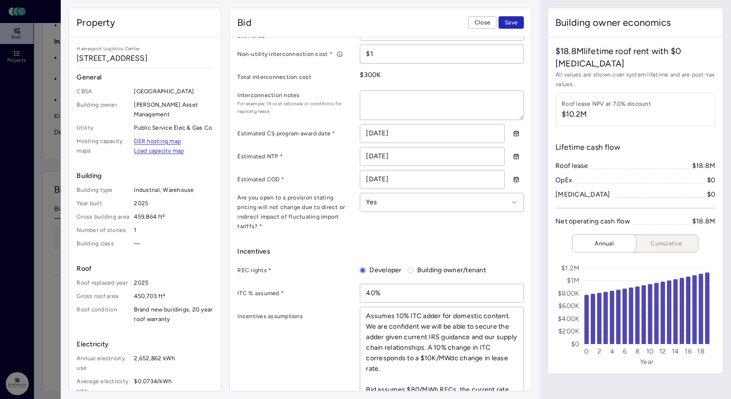
scroll to position [11, 0]
click at [373, 154] on input "[DATE]" at bounding box center [432, 156] width 144 height 18
click at [374, 131] on input "[DATE]" at bounding box center [432, 133] width 144 height 18
click at [379, 130] on input "[DATE]" at bounding box center [432, 133] width 144 height 18
click at [374, 133] on input "[DATE]" at bounding box center [432, 133] width 144 height 18
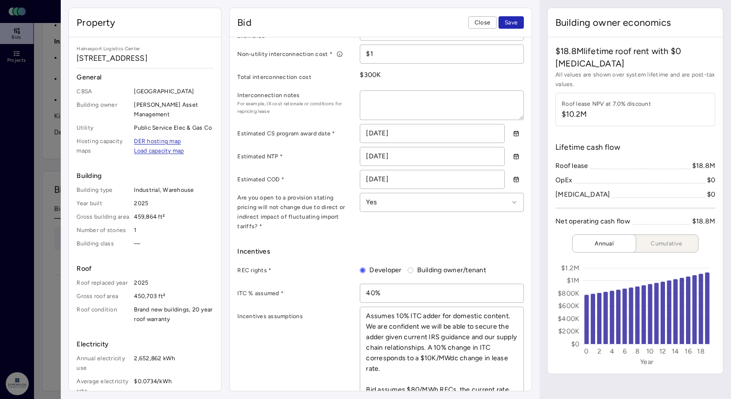
click at [335, 153] on label "Estimated NTP *" at bounding box center [294, 157] width 115 height 10
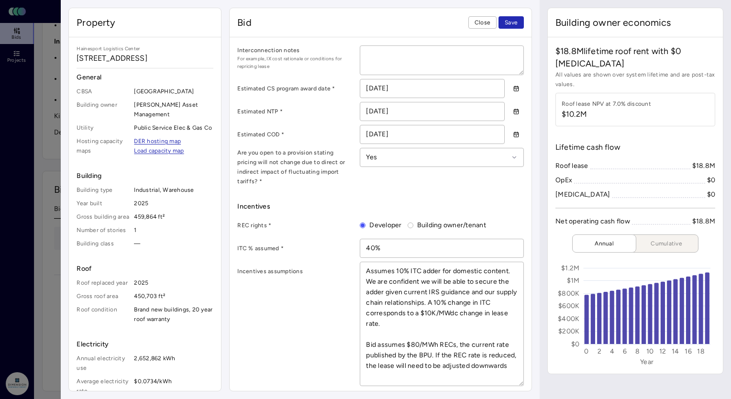
scroll to position [587, 0]
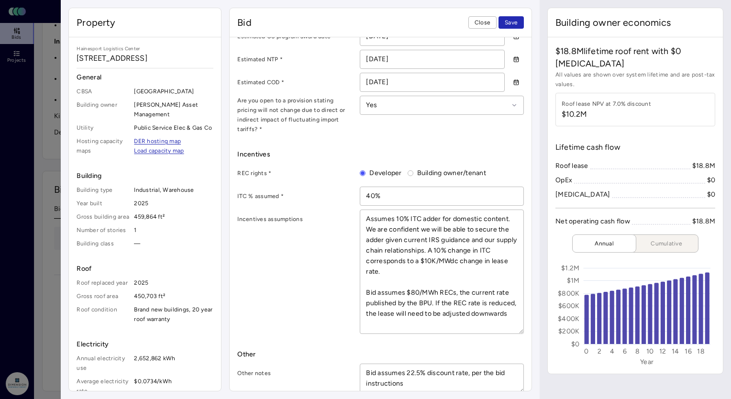
click at [517, 18] on span "Save" at bounding box center [511, 23] width 13 height 10
click at [520, 25] on button "Save" at bounding box center [510, 22] width 25 height 12
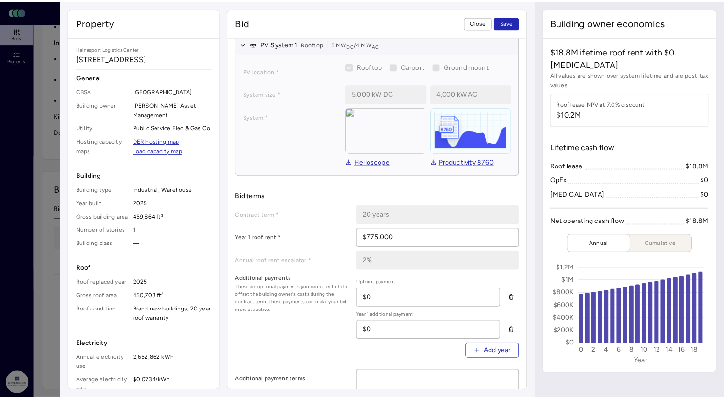
scroll to position [0, 0]
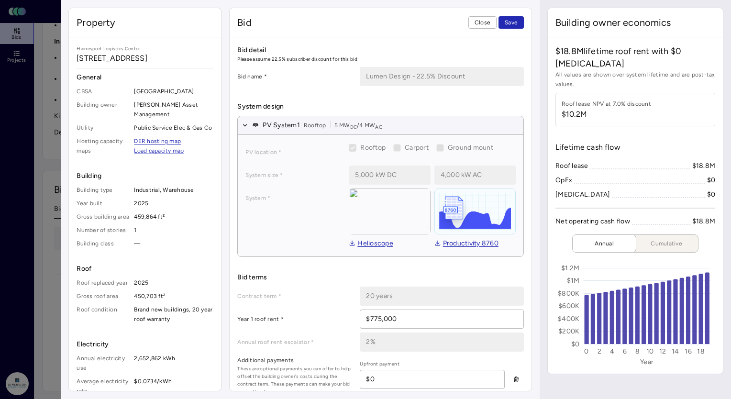
click at [486, 24] on span "Close" at bounding box center [483, 23] width 16 height 10
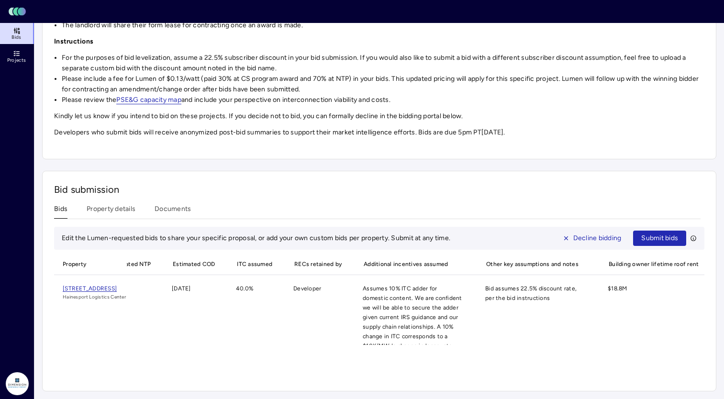
scroll to position [69, 0]
